Goal: Find specific page/section: Find specific page/section

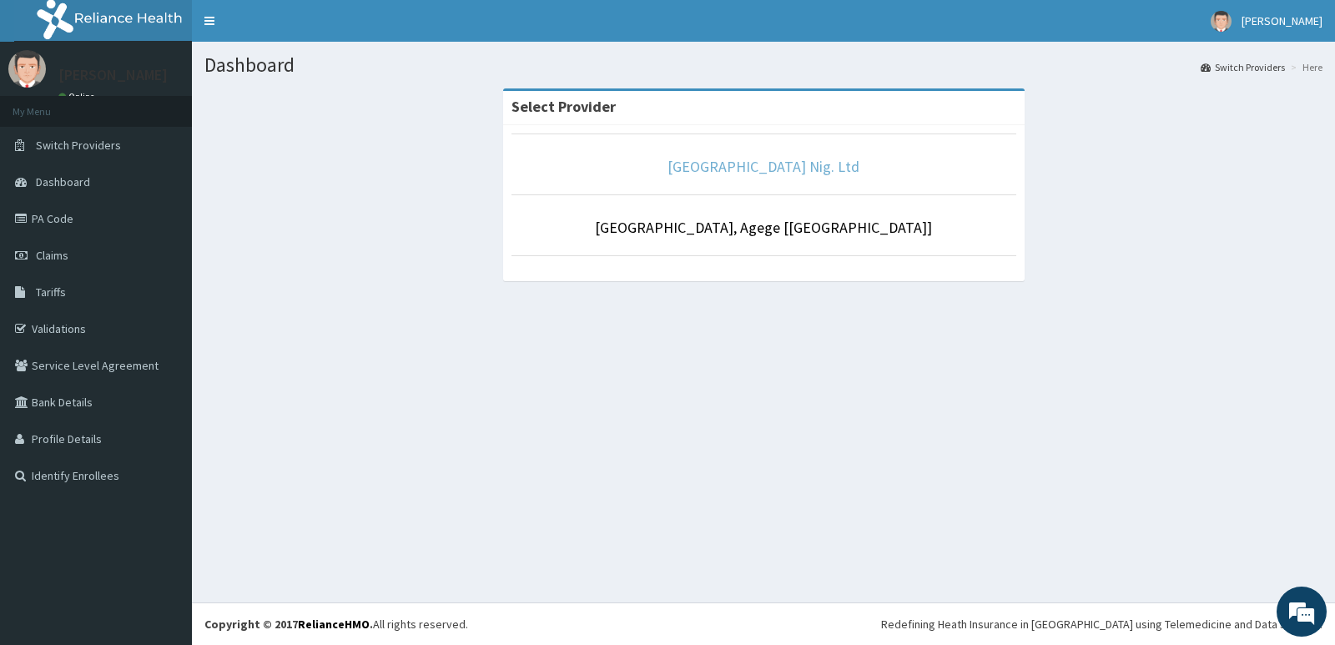
click at [773, 173] on link "[GEOGRAPHIC_DATA] Nig. Ltd" at bounding box center [763, 166] width 192 height 19
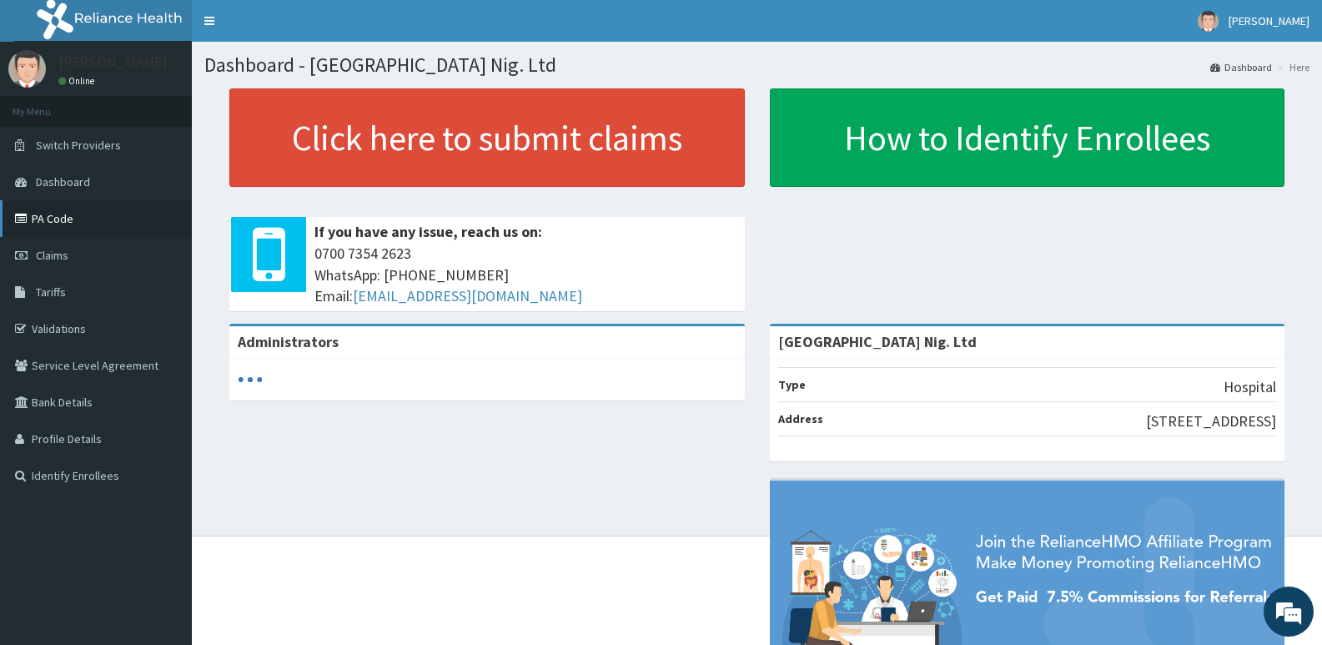
click at [83, 224] on link "PA Code" at bounding box center [96, 218] width 192 height 37
